Goal: Check status: Check status

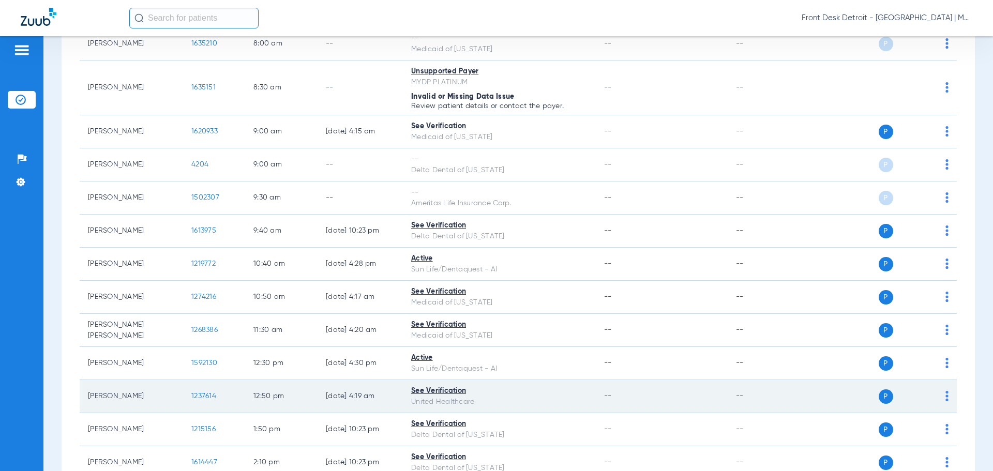
scroll to position [74, 0]
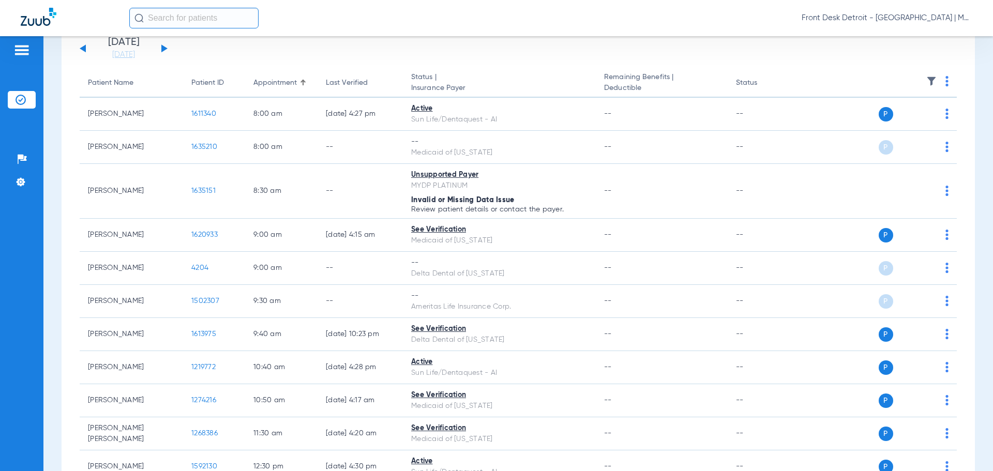
click at [163, 52] on div "[DATE] [DATE] [DATE] [DATE] [DATE] [DATE] [DATE] [DATE] [DATE] [DATE] [DATE] [D…" at bounding box center [124, 48] width 88 height 23
click at [160, 48] on div "[DATE] [DATE] [DATE] [DATE] [DATE] [DATE] [DATE] [DATE] [DATE] [DATE] [DATE] [D…" at bounding box center [124, 48] width 88 height 23
click at [160, 49] on div "[DATE] [DATE] [DATE] [DATE] [DATE] [DATE] [DATE] [DATE] [DATE] [DATE] [DATE] [D…" at bounding box center [124, 48] width 88 height 23
click at [164, 49] on button at bounding box center [164, 48] width 6 height 8
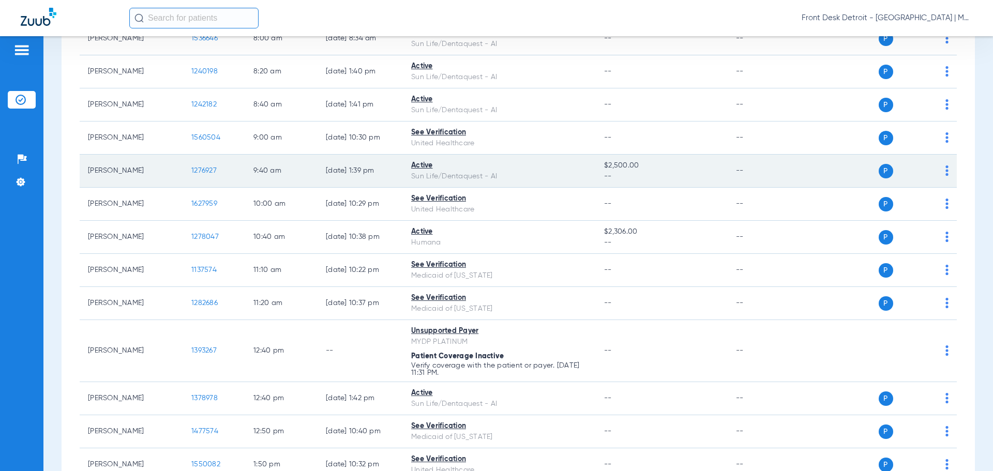
scroll to position [259, 0]
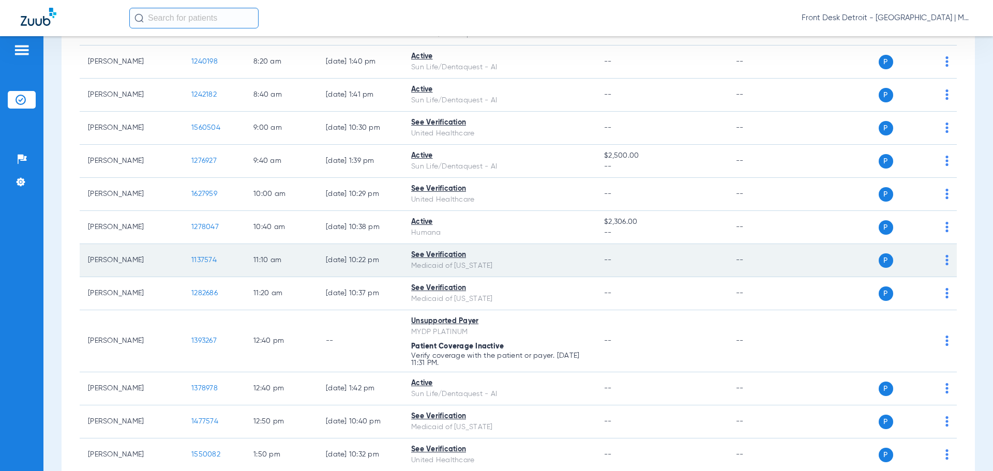
click at [208, 263] on span "1137574" at bounding box center [203, 259] width 25 height 7
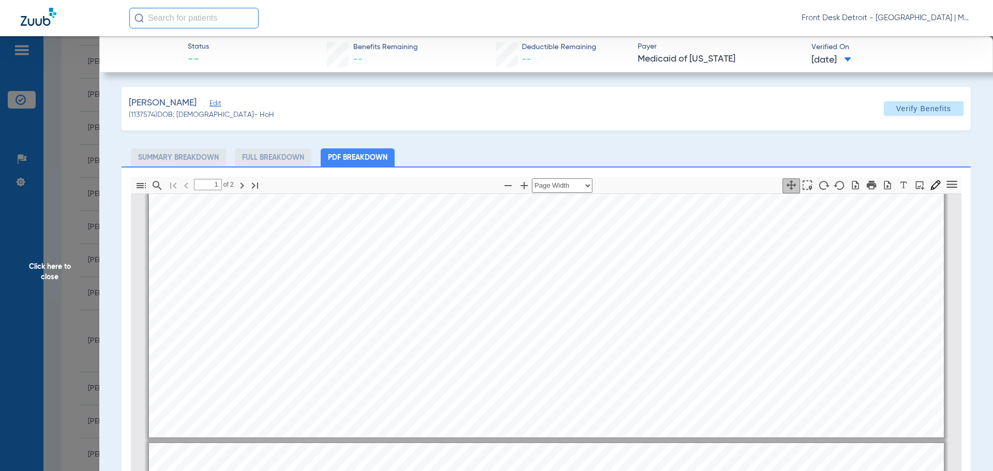
type input "2"
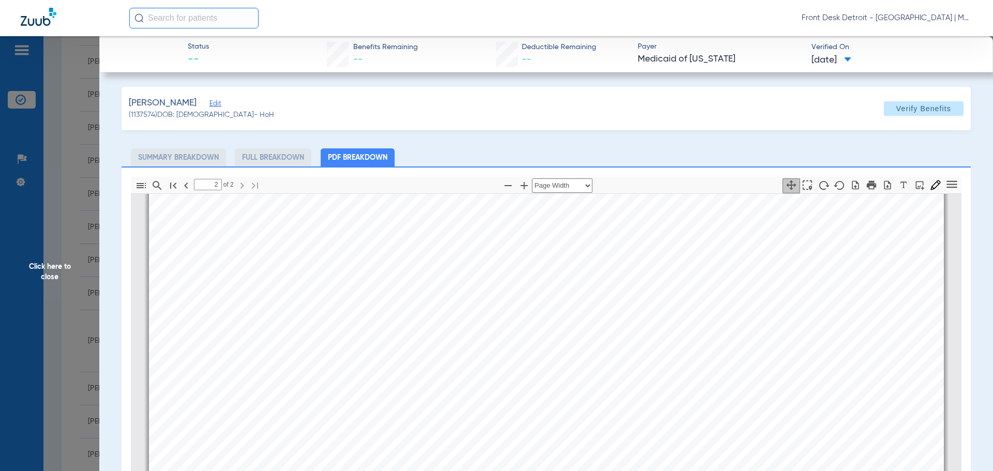
scroll to position [1711, 0]
click at [43, 270] on span "Click here to close" at bounding box center [49, 271] width 99 height 471
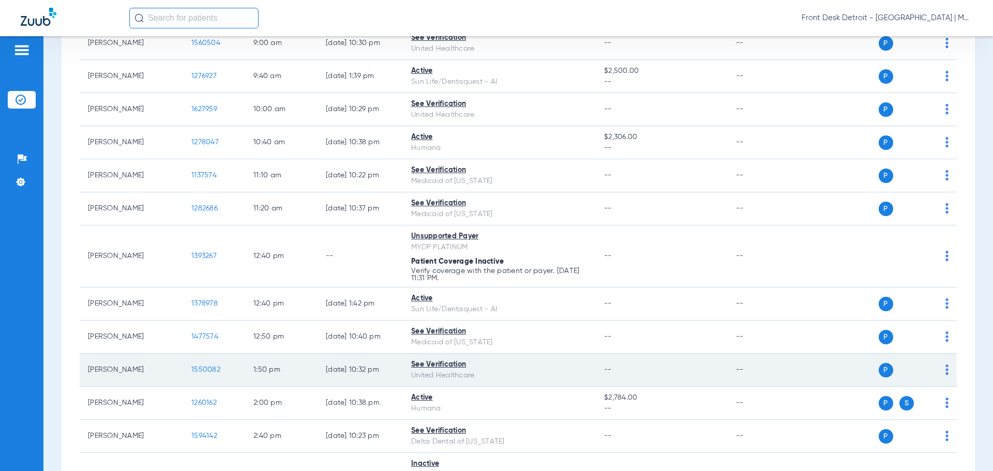
scroll to position [362, 0]
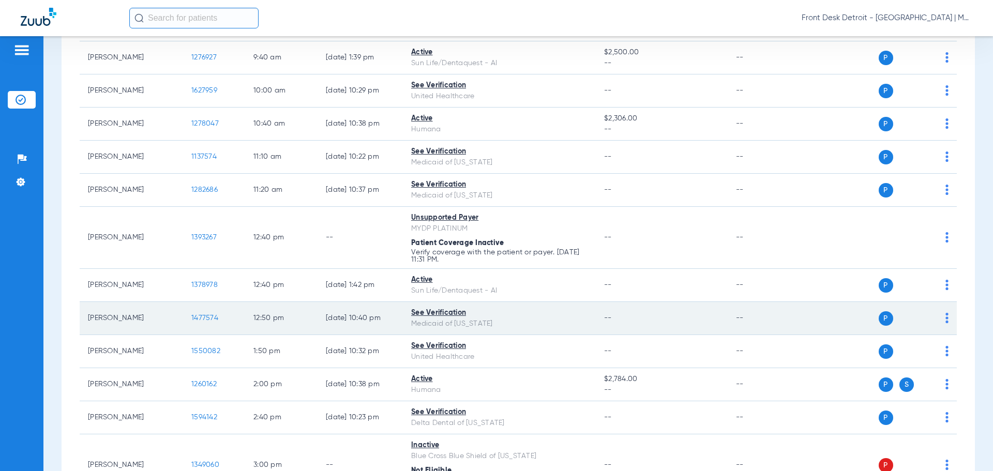
click at [205, 316] on span "1477574" at bounding box center [204, 317] width 27 height 7
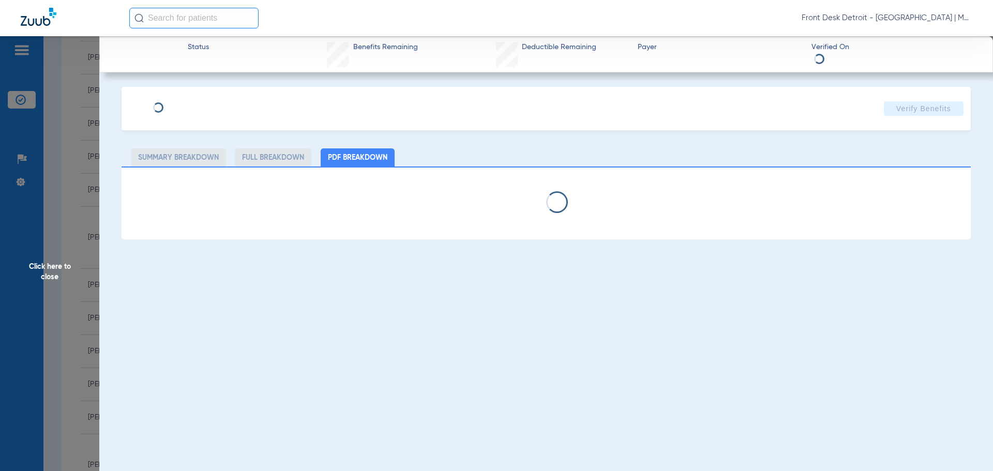
select select "page-width"
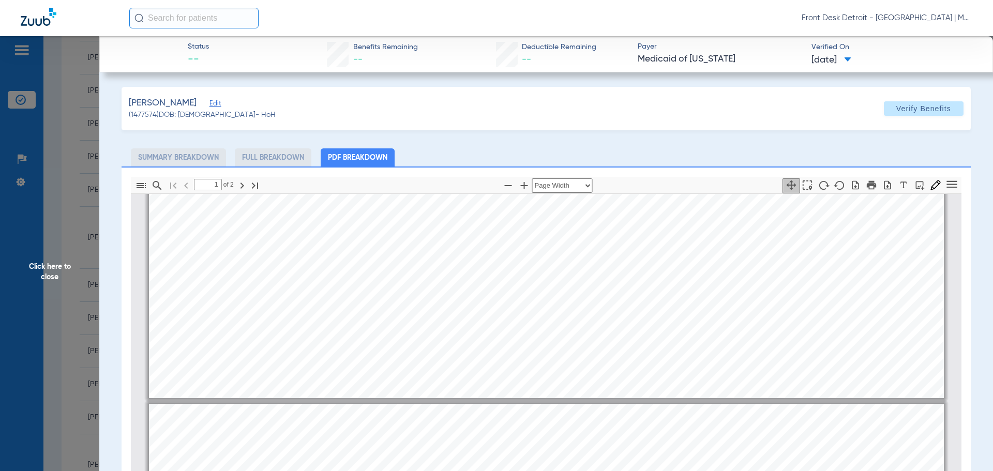
type input "2"
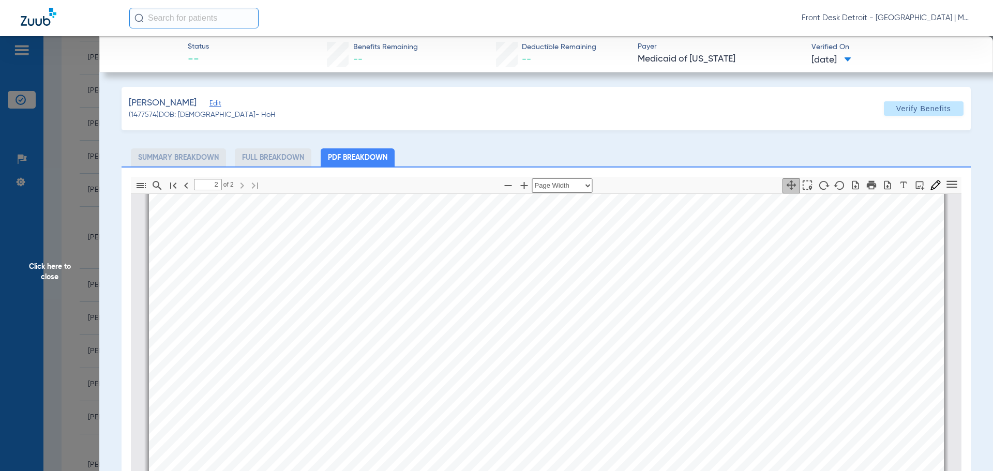
scroll to position [1586, 0]
